Goal: Find specific page/section: Find specific page/section

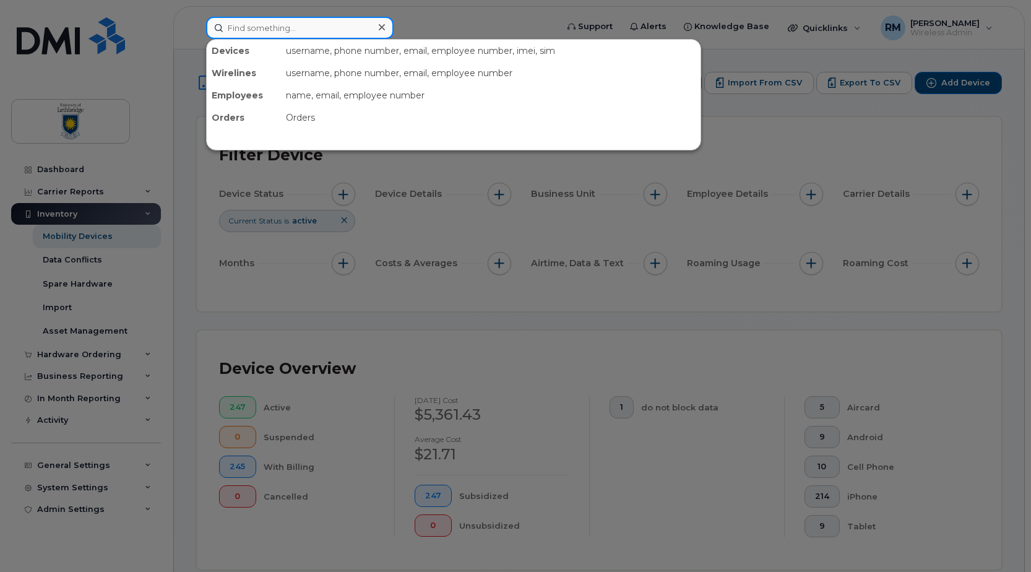
click at [279, 33] on input at bounding box center [299, 28] width 187 height 22
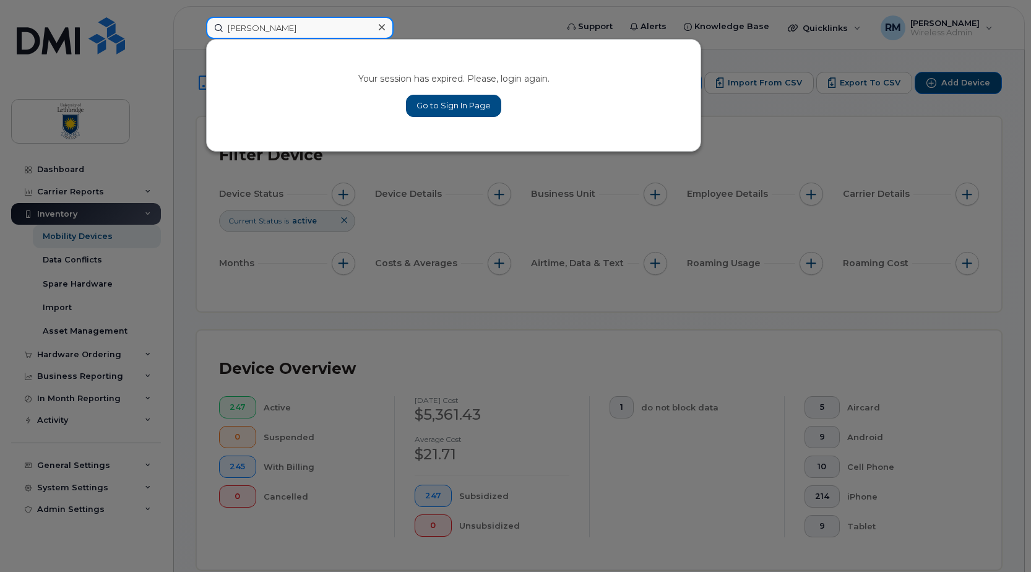
click at [254, 25] on input "[PERSON_NAME]" at bounding box center [299, 28] width 187 height 22
drag, startPoint x: 254, startPoint y: 25, endPoint x: 165, endPoint y: 25, distance: 89.7
click at [196, 26] on div "brett Your session has expired. Please, login again. Go to Sign In Page" at bounding box center [377, 28] width 363 height 22
type input "brent"
click at [438, 100] on link "Go to Sign In Page" at bounding box center [453, 106] width 95 height 22
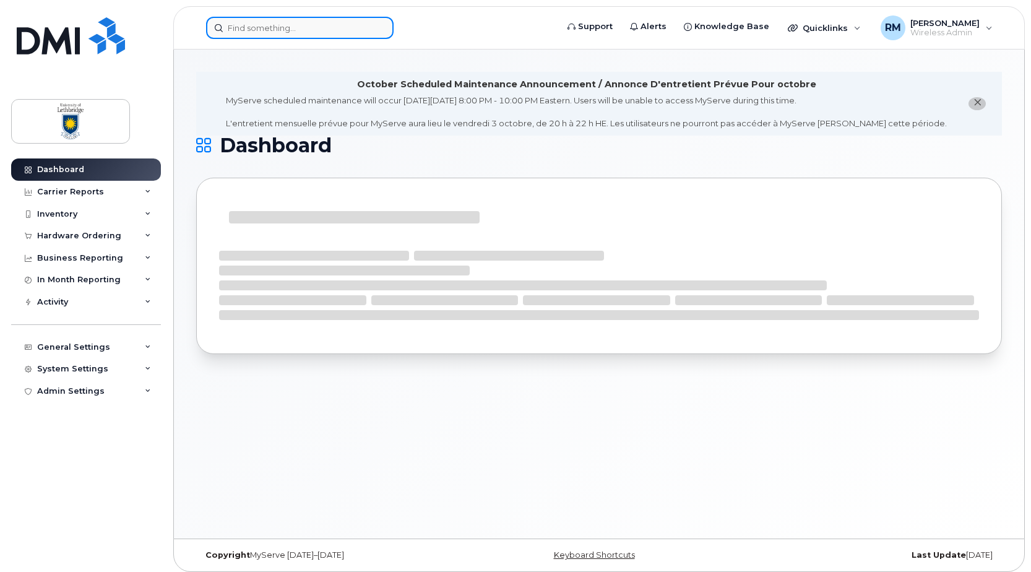
click at [248, 28] on input at bounding box center [299, 28] width 187 height 22
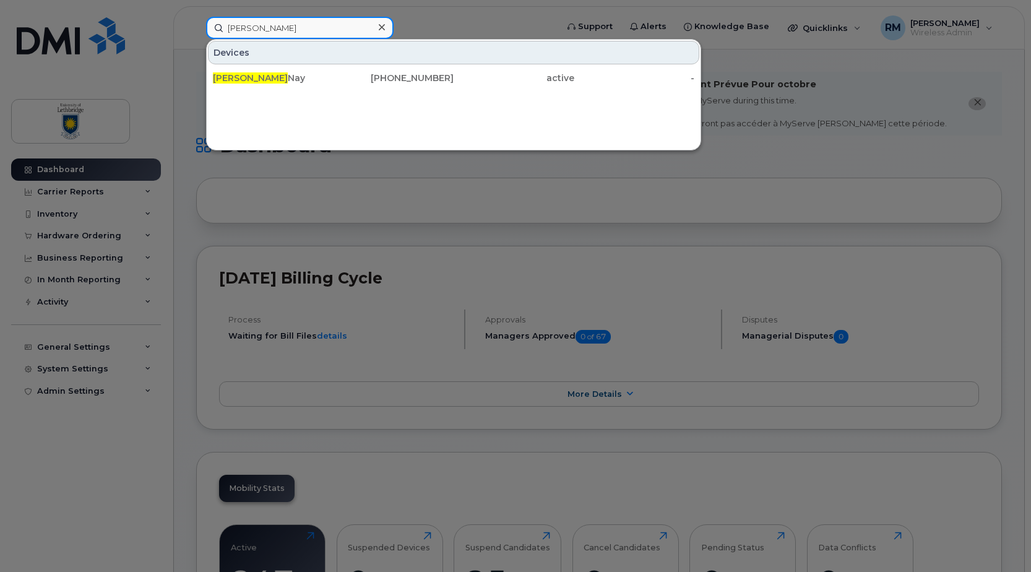
type input "[PERSON_NAME]"
drag, startPoint x: 220, startPoint y: 79, endPoint x: 284, endPoint y: 105, distance: 68.8
click at [220, 79] on span "[PERSON_NAME]" at bounding box center [250, 77] width 75 height 11
